Goal: Task Accomplishment & Management: Use online tool/utility

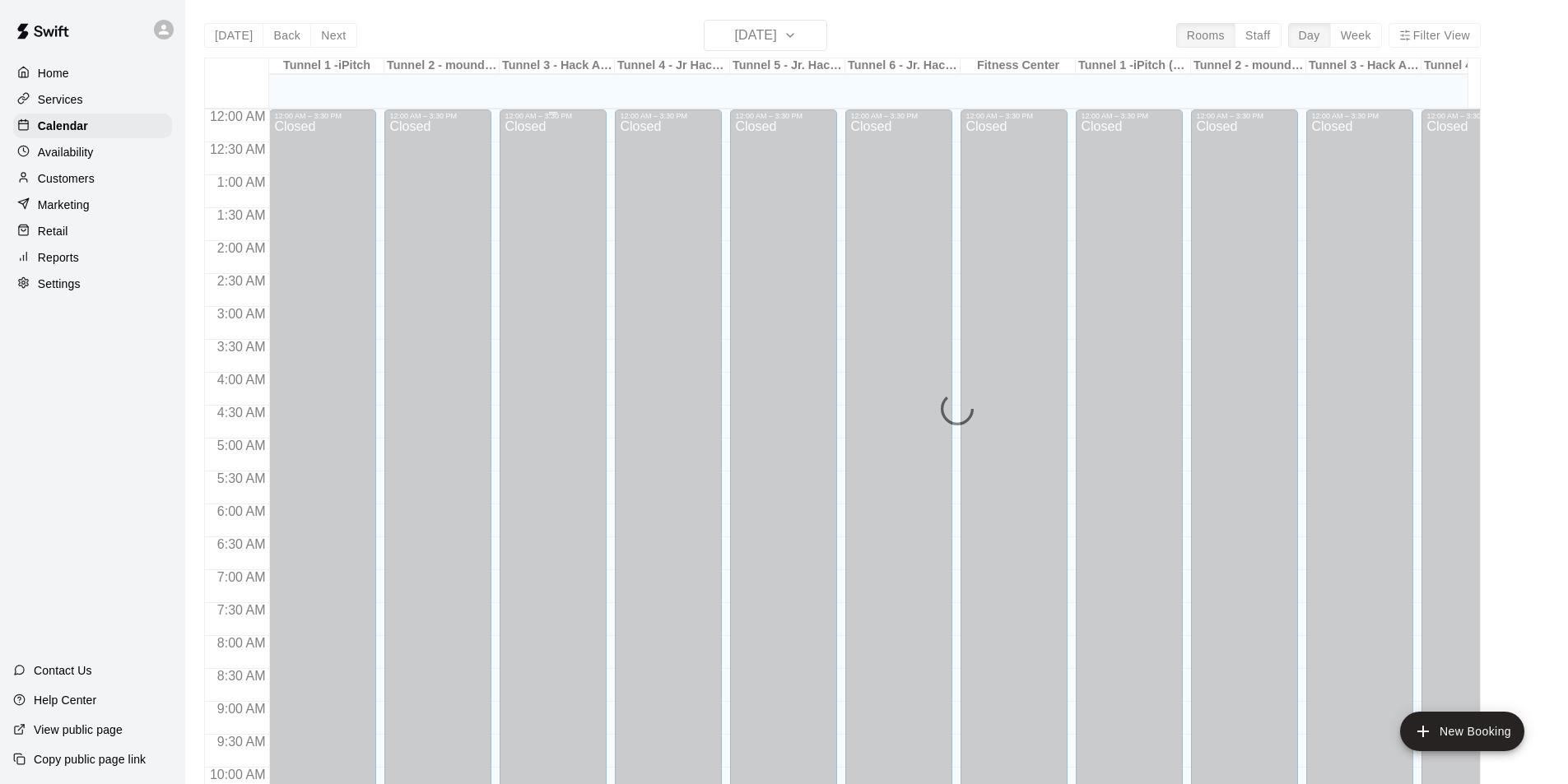
scroll to position [837, 0]
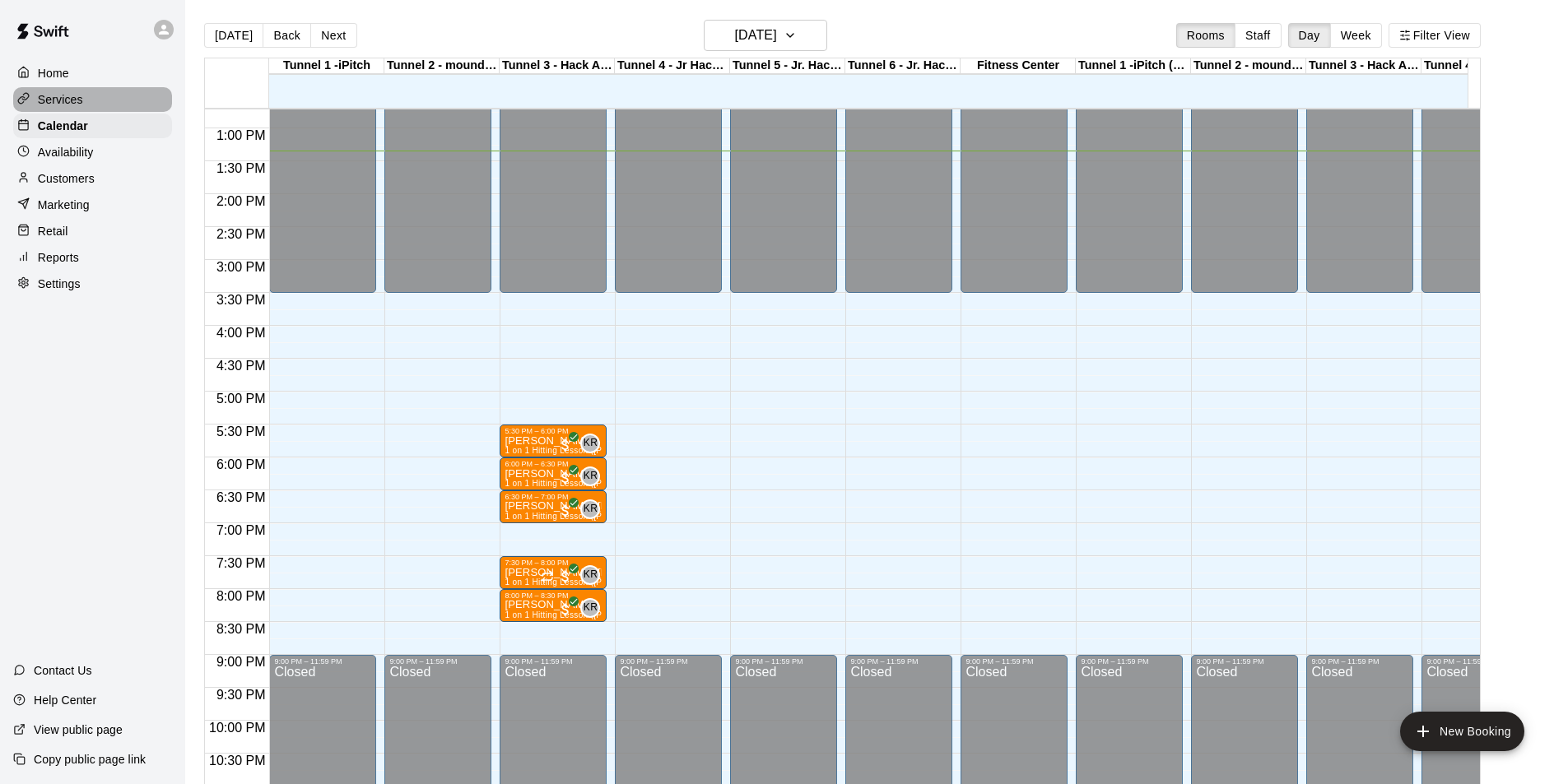
click at [51, 106] on p "Services" at bounding box center [61, 99] width 45 height 17
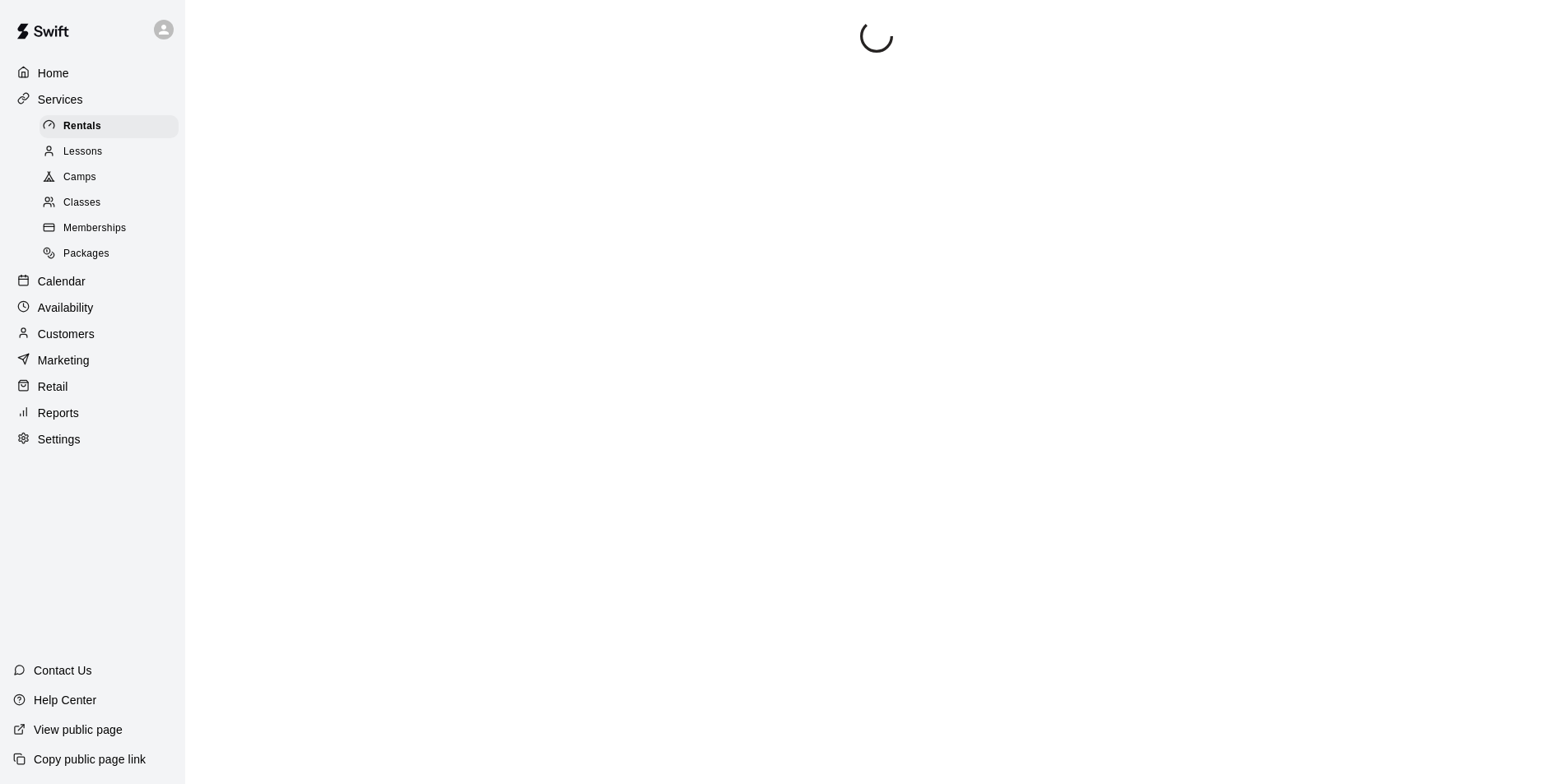
click at [98, 159] on span "Lessons" at bounding box center [83, 152] width 39 height 17
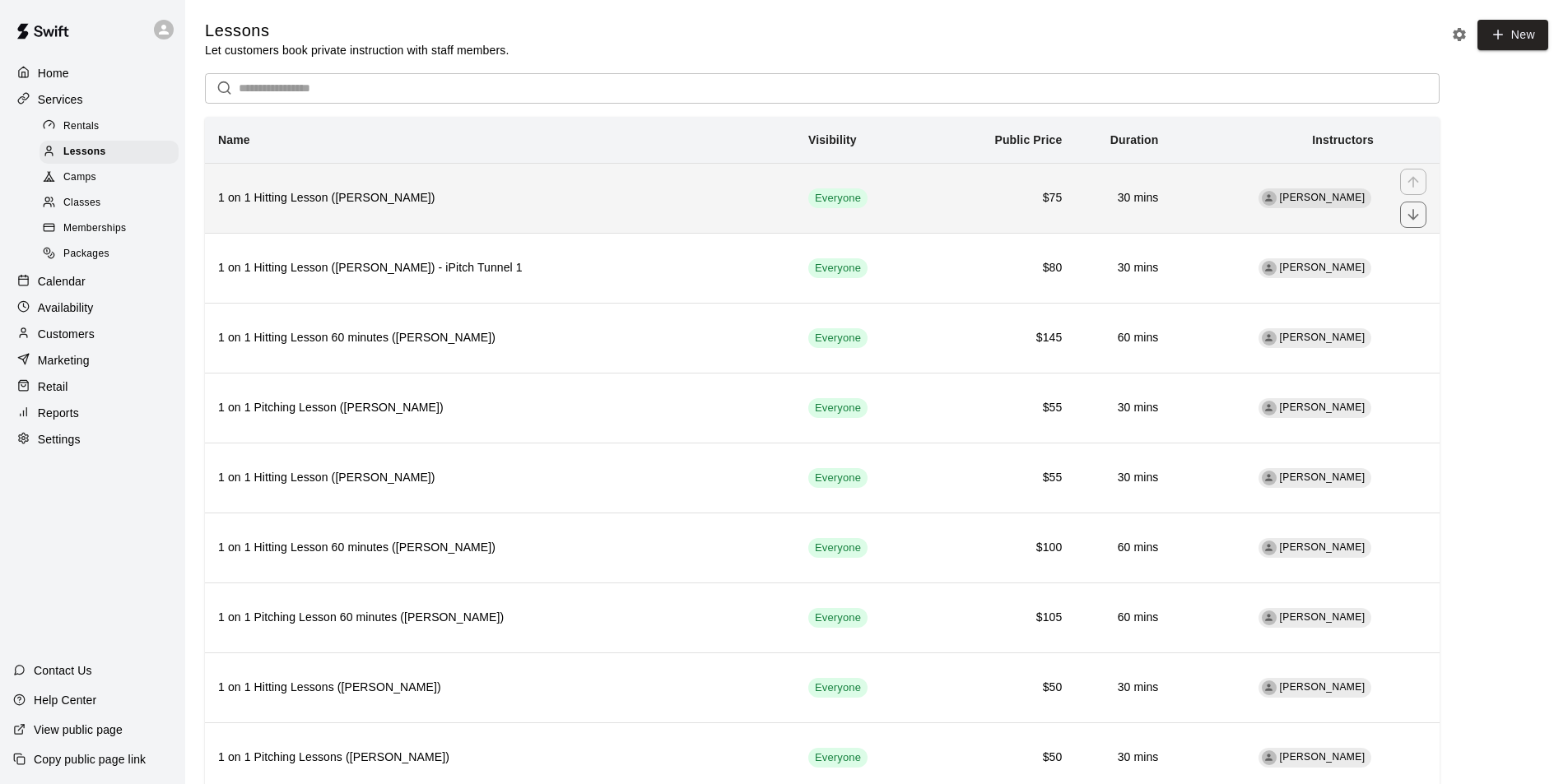
click at [395, 193] on h6 "1 on 1 Hitting Lesson ([PERSON_NAME])" at bounding box center [500, 198] width 564 height 18
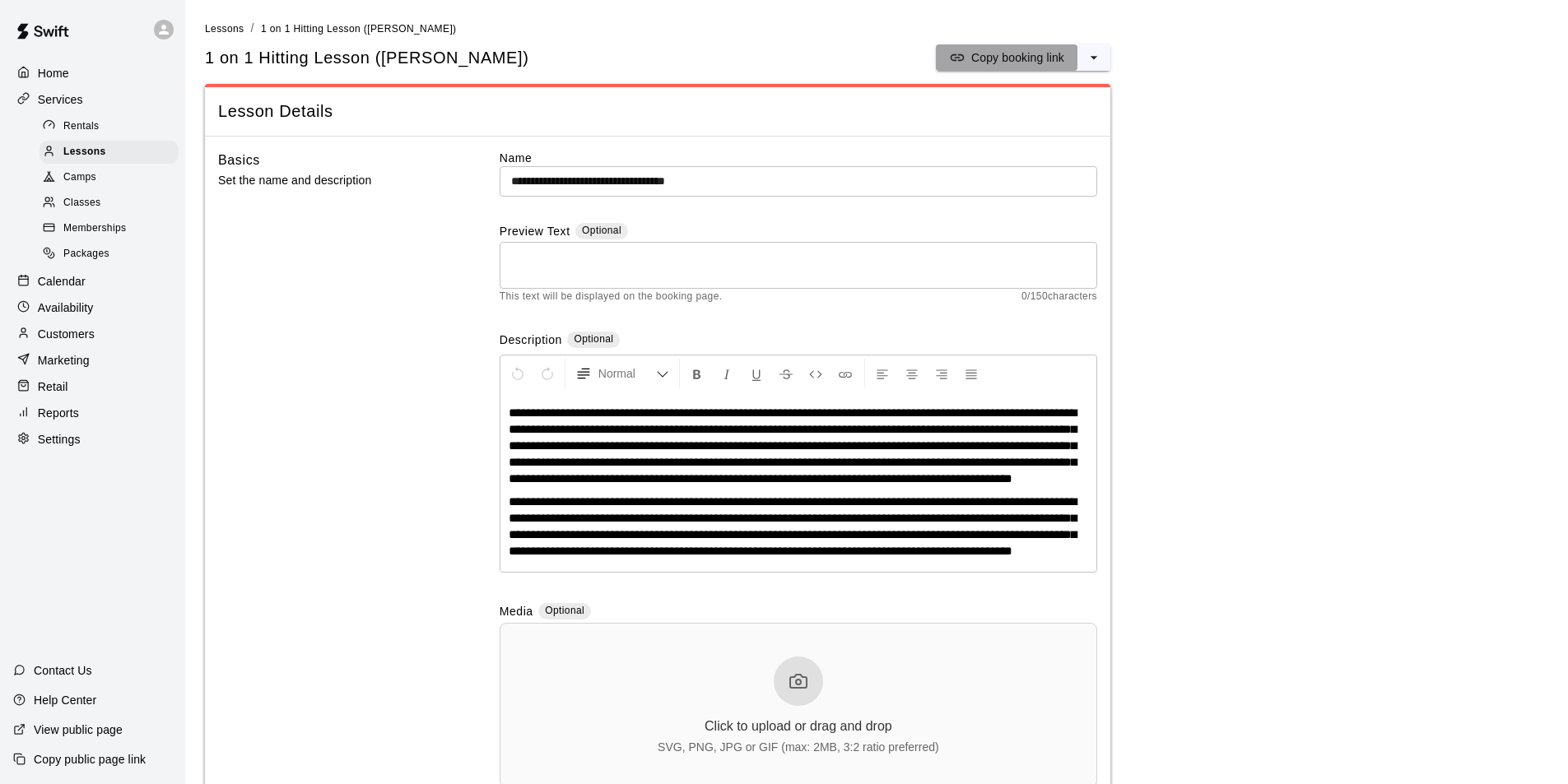
click at [1047, 58] on p "Copy booking link" at bounding box center [1017, 57] width 93 height 17
